Goal: Transaction & Acquisition: Book appointment/travel/reservation

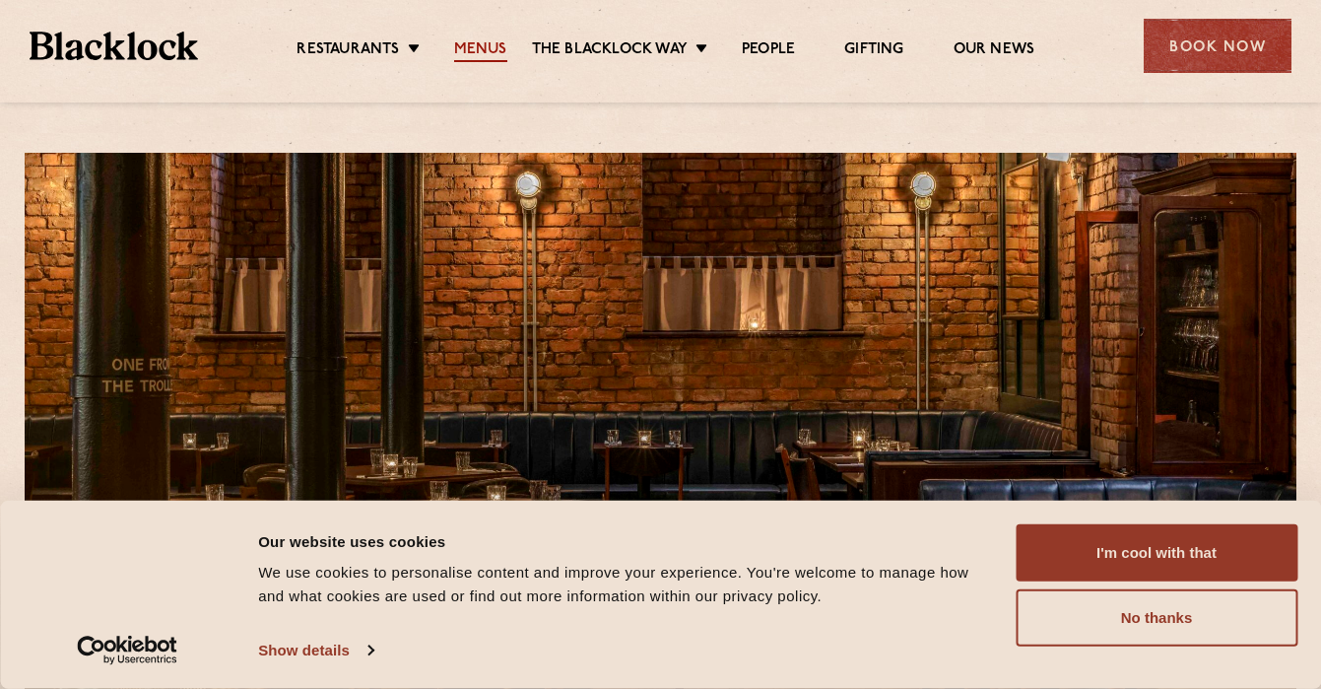
click at [490, 51] on link "Menus" at bounding box center [480, 51] width 53 height 22
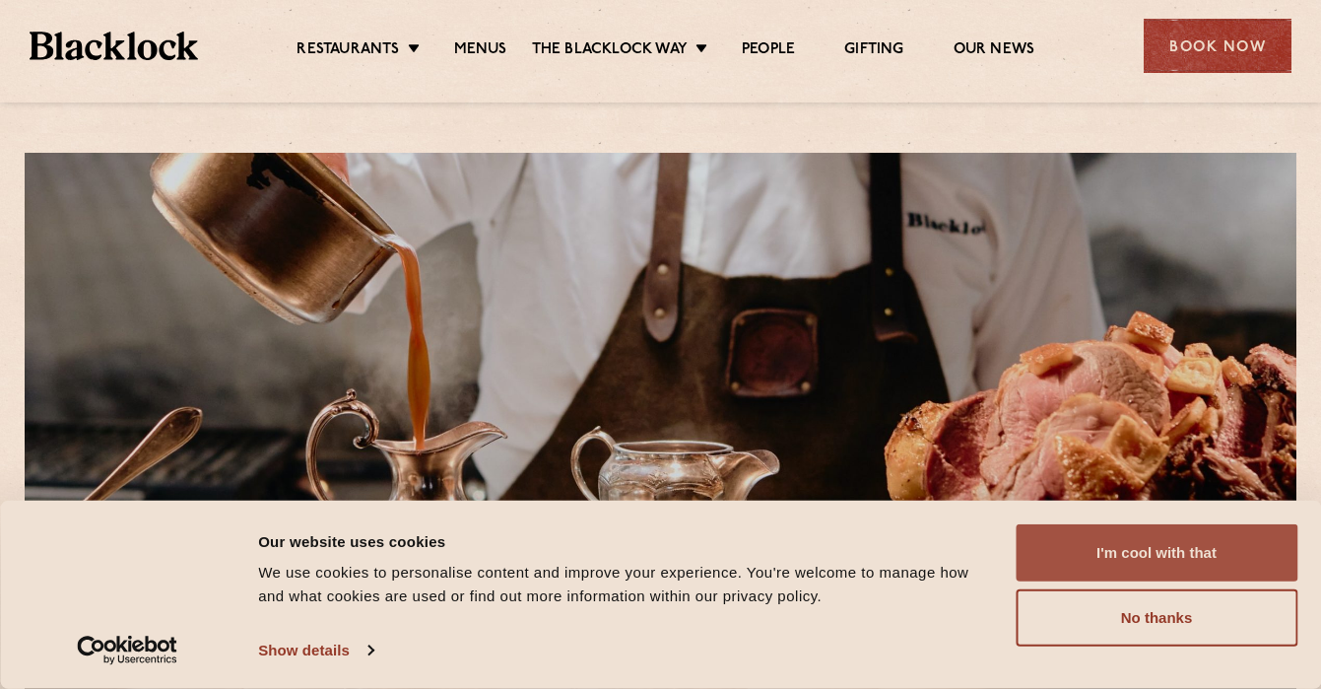
click at [1229, 558] on button "I'm cool with that" at bounding box center [1157, 552] width 282 height 57
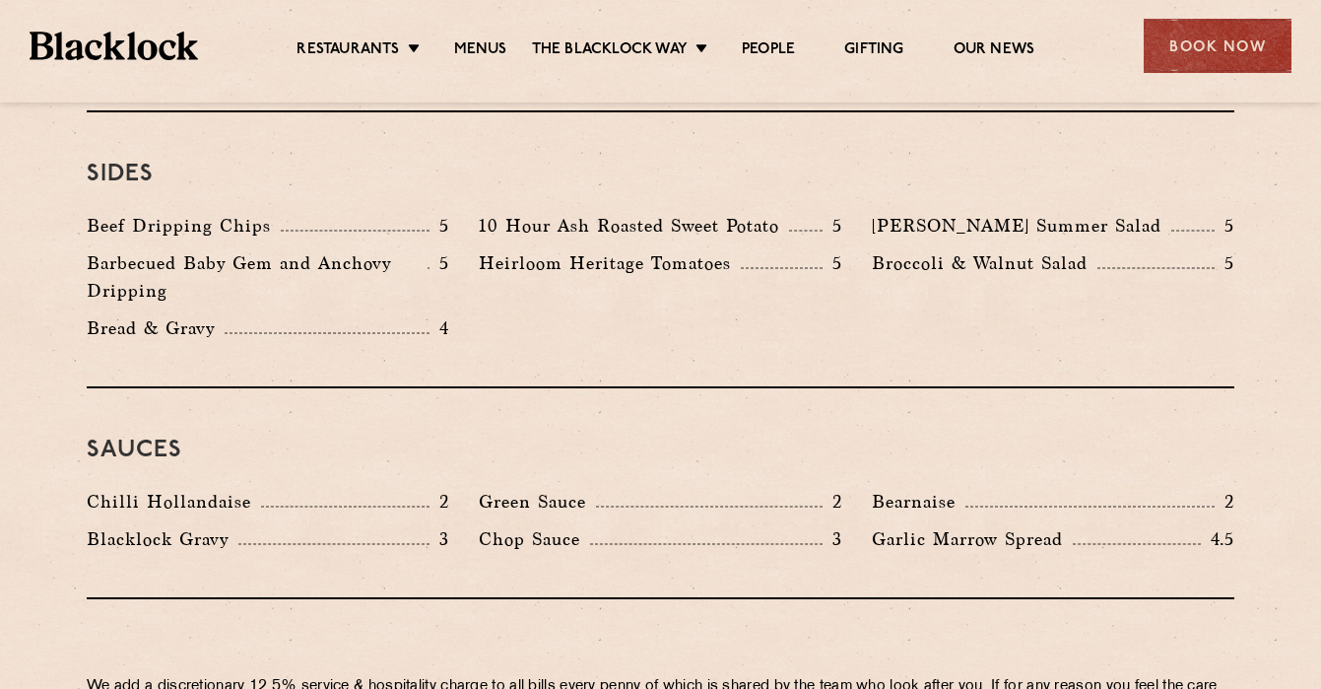
scroll to position [2969, 0]
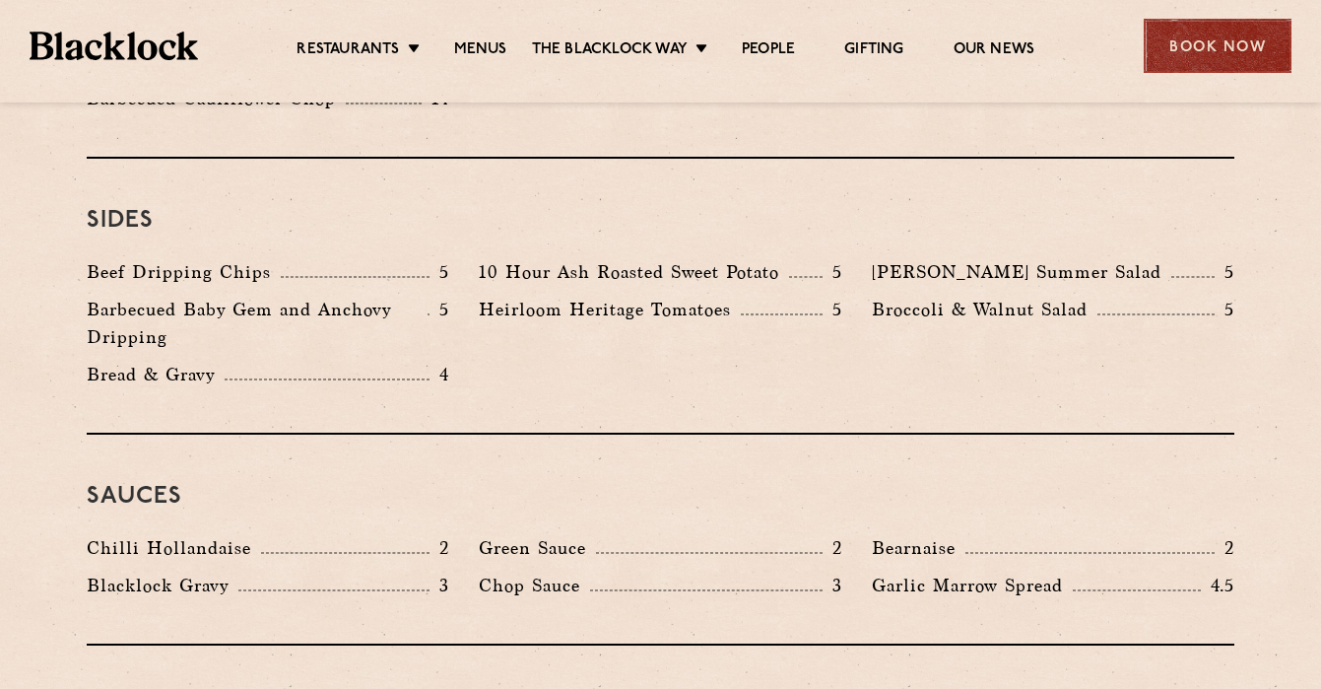
click at [1205, 54] on div "Book Now" at bounding box center [1218, 46] width 148 height 54
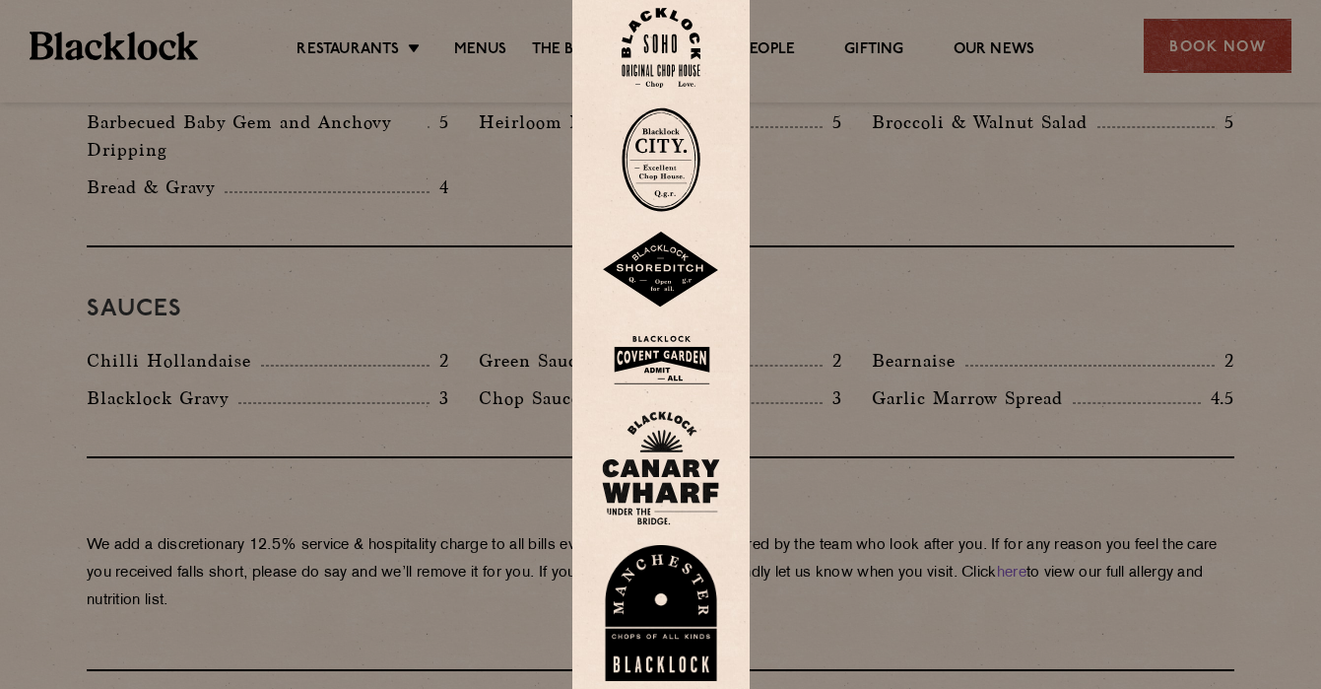
scroll to position [3164, 0]
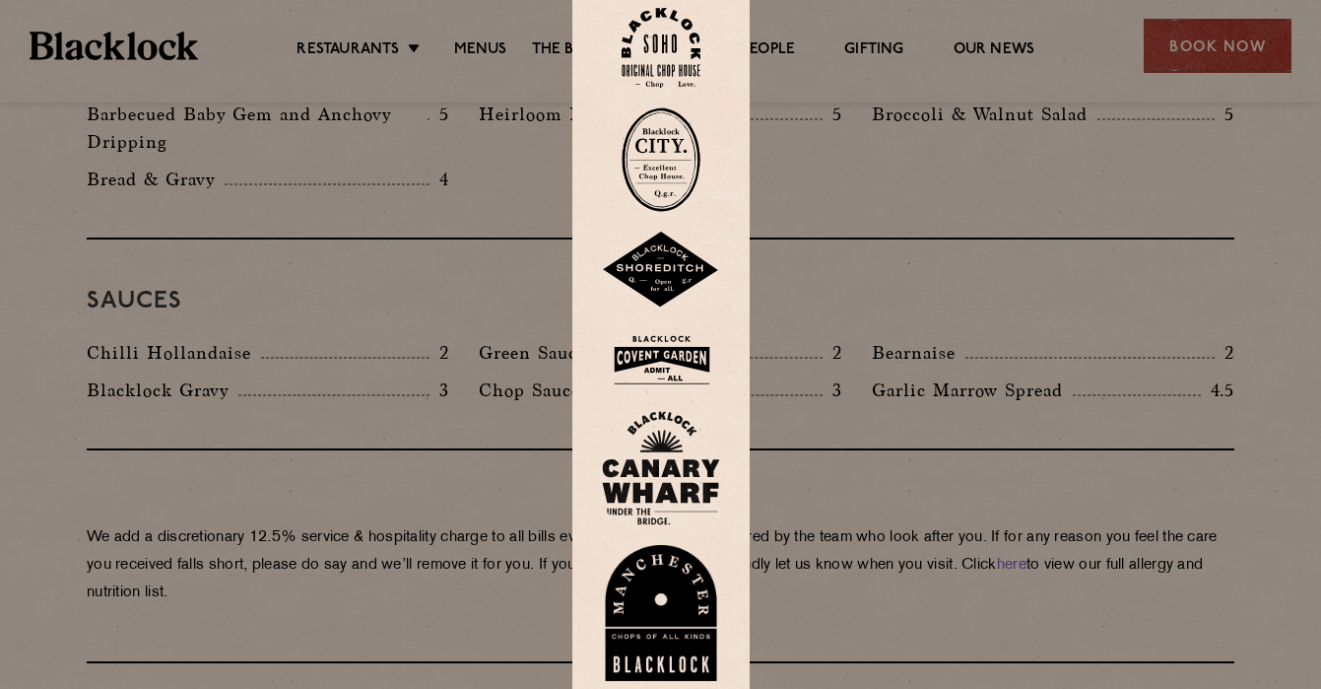
click at [655, 597] on img at bounding box center [661, 613] width 118 height 136
